Goal: Obtain resource: Download file/media

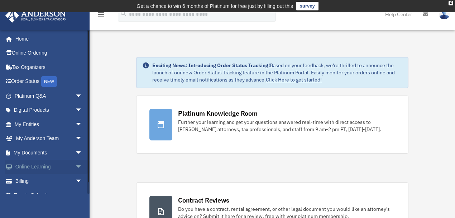
scroll to position [10, 0]
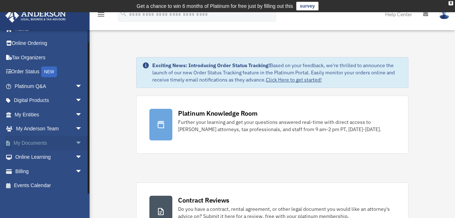
click at [75, 143] on span "arrow_drop_down" at bounding box center [82, 142] width 14 height 15
click at [22, 154] on span at bounding box center [23, 156] width 5 height 5
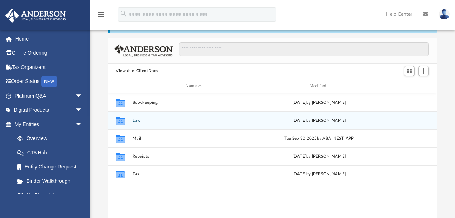
scroll to position [48, 0]
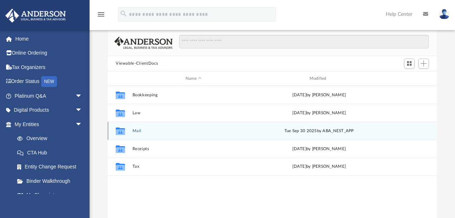
click at [144, 131] on button "Mail" at bounding box center [194, 130] width 123 height 5
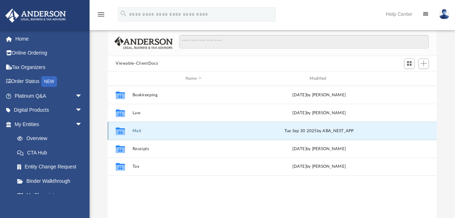
click at [144, 131] on button "Mail" at bounding box center [194, 130] width 123 height 5
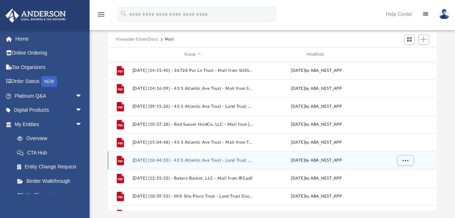
scroll to position [371, 0]
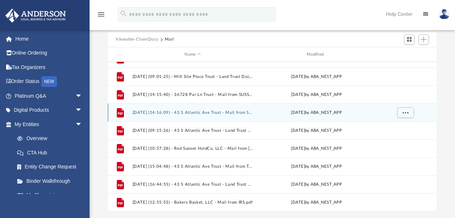
click at [213, 115] on div "File 2025.02.21 (14:16:09) - 43 S Atlantic Ave Trust - Mail from SUSSEX COUNTY …" at bounding box center [272, 112] width 329 height 18
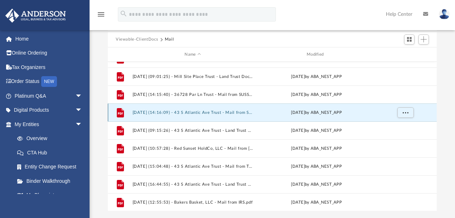
click at [210, 112] on button "2025.02.21 (14:16:09) - 43 S Atlantic Ave Trust - Mail from SUSSEX COUNTY FINAN…" at bounding box center [193, 112] width 121 height 5
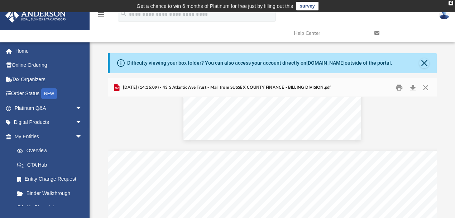
scroll to position [763, 0]
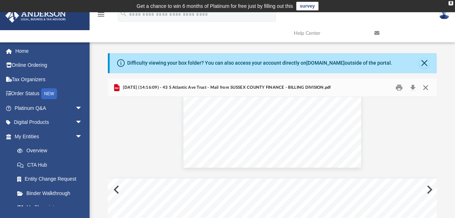
click at [426, 87] on button "Close" at bounding box center [425, 87] width 13 height 11
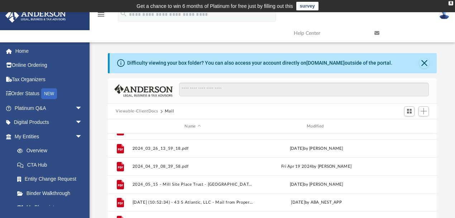
scroll to position [275, 0]
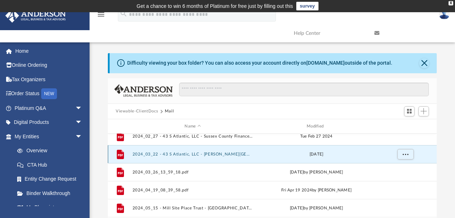
click at [178, 154] on button "2024_03_22 - 43 S Atlantic, LLC - Bethany Beach 2024 Residential Side Street.pdf" at bounding box center [193, 154] width 121 height 5
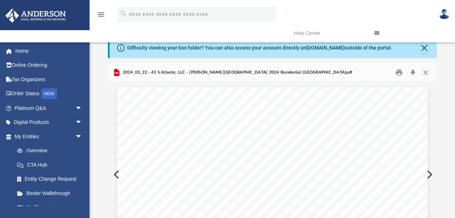
scroll to position [24, 0]
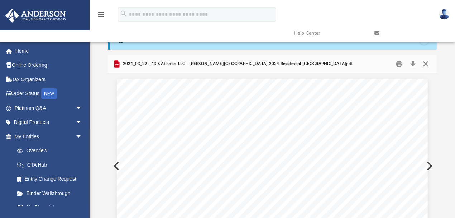
click at [424, 64] on button "Close" at bounding box center [425, 63] width 13 height 11
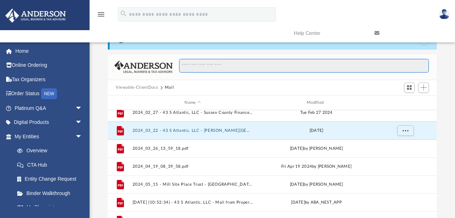
click at [424, 64] on input "Search files and folders" at bounding box center [304, 66] width 250 height 14
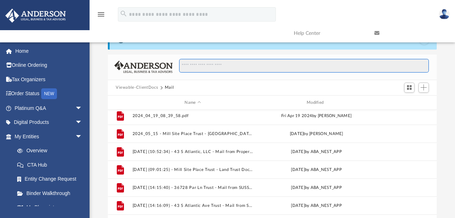
scroll to position [334, 0]
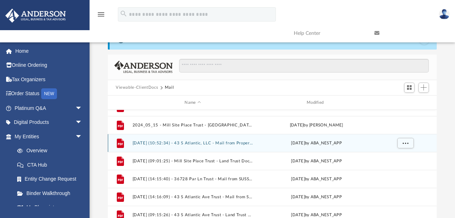
click at [228, 143] on button "2025.01.06 (10:52:34) - 43 S Atlantic, LLC - Mail from Proper Insurance Service…" at bounding box center [193, 143] width 121 height 5
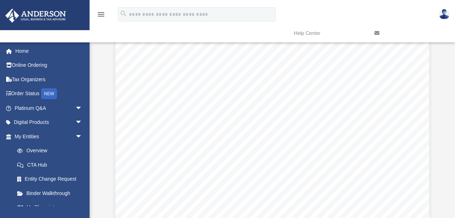
scroll to position [836, 0]
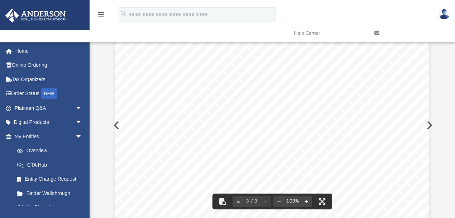
click at [431, 126] on button "Preview" at bounding box center [429, 125] width 16 height 20
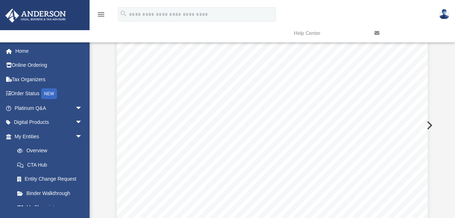
click at [430, 127] on button "Preview" at bounding box center [429, 125] width 16 height 20
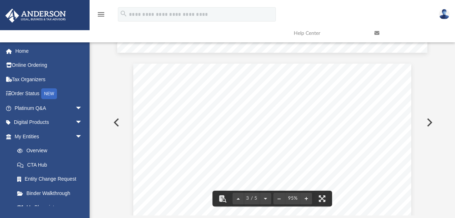
scroll to position [310, 0]
click at [430, 126] on button "Preview" at bounding box center [429, 122] width 16 height 20
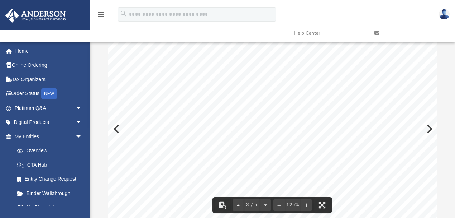
scroll to position [72, 0]
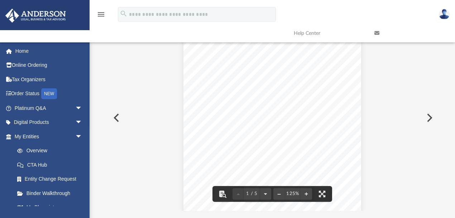
scroll to position [0, 0]
click at [279, 193] on button "File preview" at bounding box center [278, 194] width 11 height 16
click at [278, 192] on button "File preview" at bounding box center [278, 194] width 11 height 16
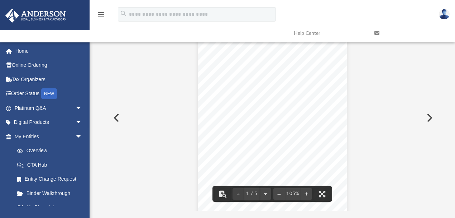
click at [429, 118] on button "Preview" at bounding box center [429, 118] width 16 height 20
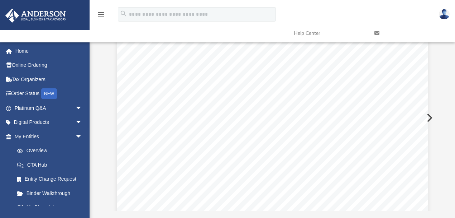
click at [429, 118] on button "Preview" at bounding box center [429, 118] width 16 height 20
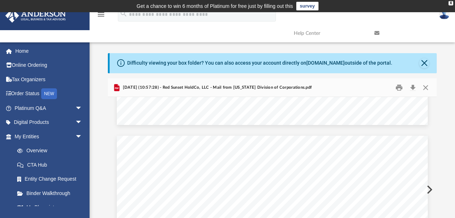
scroll to position [120, 0]
click at [401, 87] on button "Print" at bounding box center [399, 87] width 14 height 11
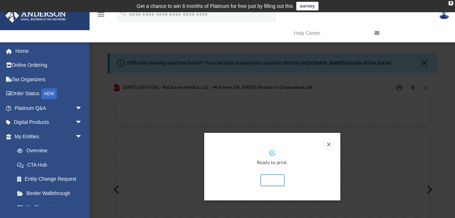
click at [330, 143] on button "Preview" at bounding box center [329, 144] width 9 height 9
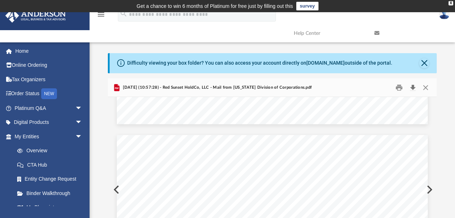
click at [415, 90] on button "Download" at bounding box center [412, 87] width 13 height 11
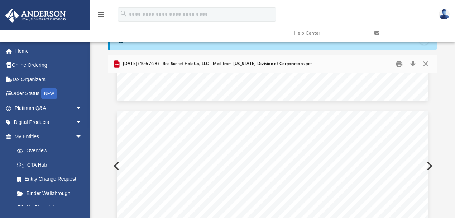
click at [430, 166] on button "Preview" at bounding box center [429, 166] width 16 height 20
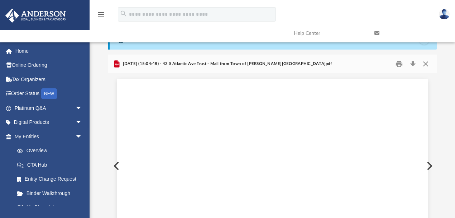
scroll to position [64, 0]
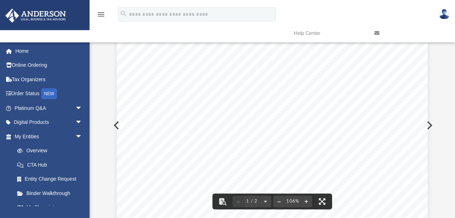
click at [431, 125] on button "Preview" at bounding box center [429, 125] width 16 height 20
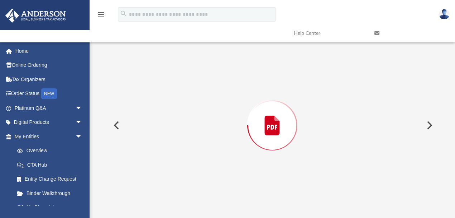
scroll to position [294, 0]
click at [431, 125] on button "Preview" at bounding box center [429, 125] width 16 height 20
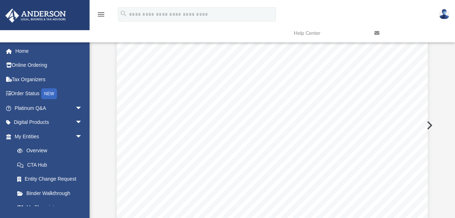
click at [431, 125] on button "Preview" at bounding box center [429, 125] width 16 height 20
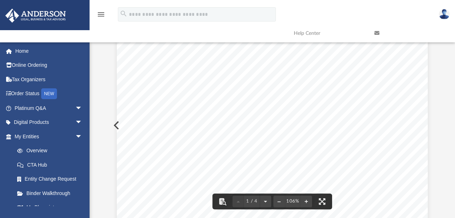
scroll to position [0, 0]
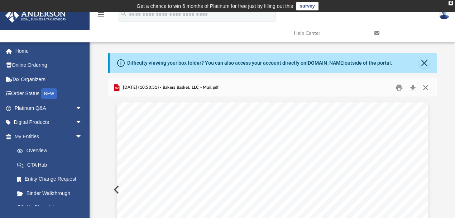
click at [427, 85] on button "Close" at bounding box center [425, 87] width 13 height 11
